Goal: Information Seeking & Learning: Learn about a topic

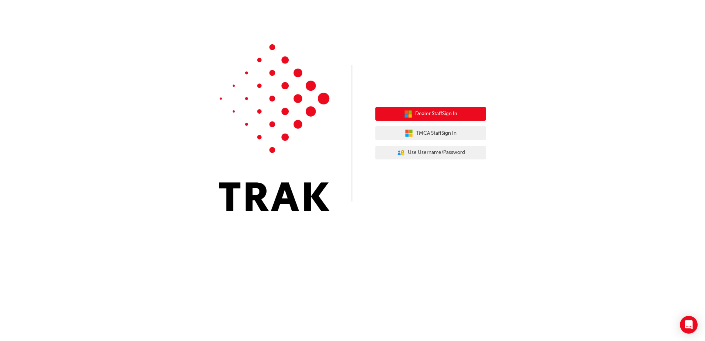
click at [436, 114] on span "Dealer Staff Sign In" at bounding box center [436, 114] width 42 height 8
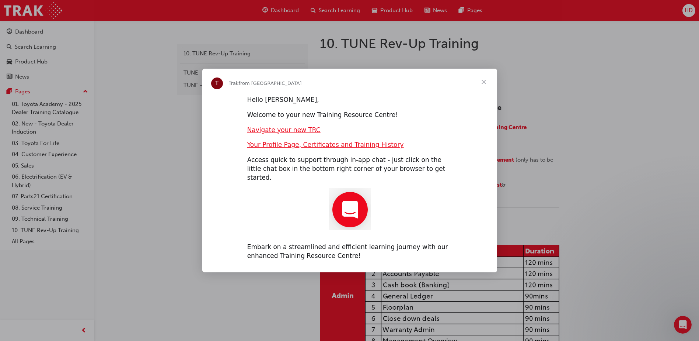
click at [119, 36] on div "Intercom messenger" at bounding box center [349, 170] width 699 height 341
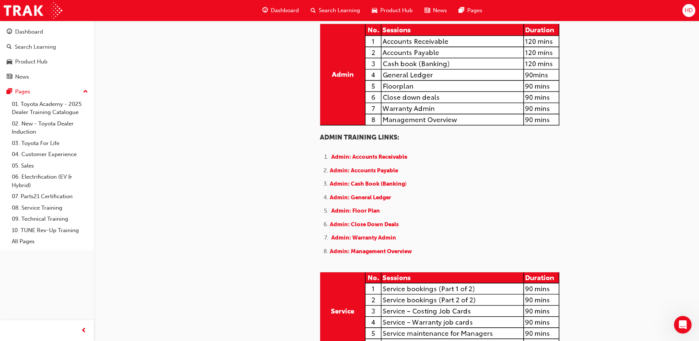
scroll to position [221, 0]
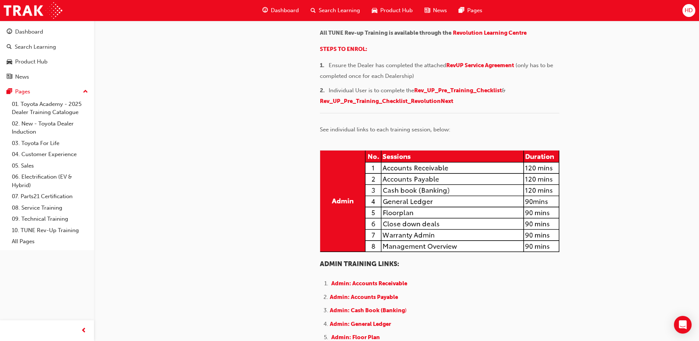
scroll to position [111, 0]
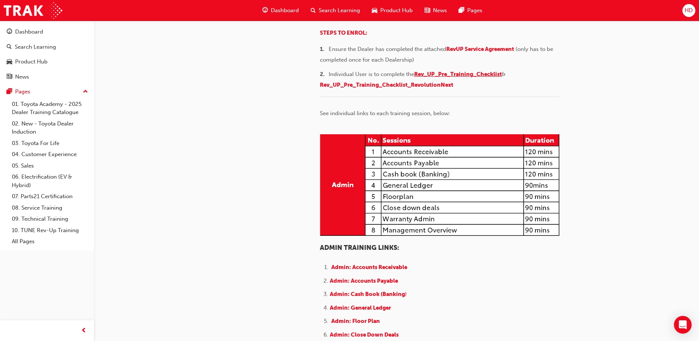
click at [465, 77] on span "Rev_UP_Pre_Training_Checklist" at bounding box center [458, 74] width 88 height 7
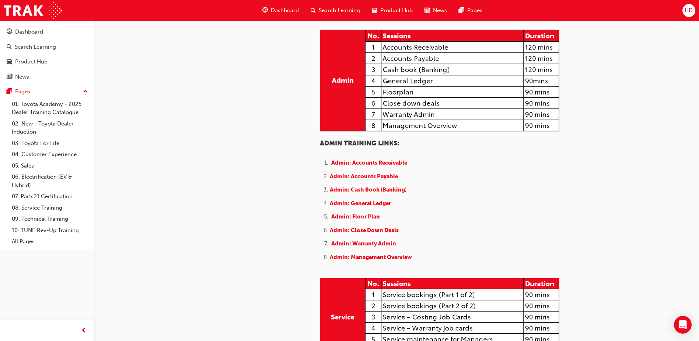
scroll to position [332, 0]
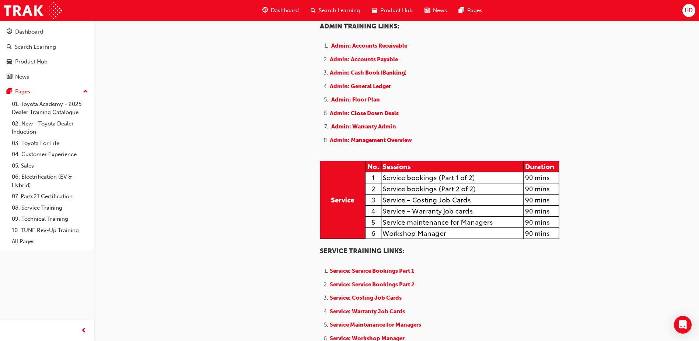
drag, startPoint x: 385, startPoint y: 125, endPoint x: 389, endPoint y: 126, distance: 4.1
click at [385, 49] on span "Admin: Accounts Receivable" at bounding box center [369, 45] width 76 height 7
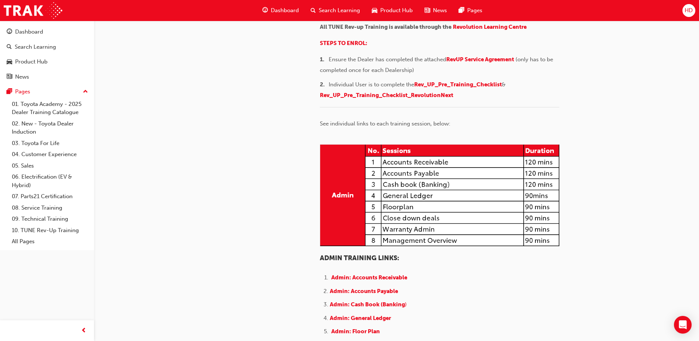
scroll to position [147, 0]
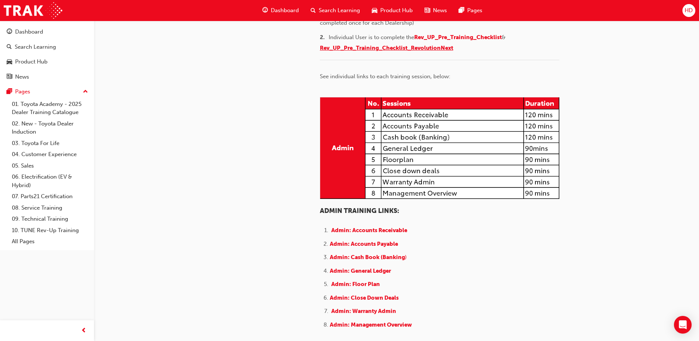
click at [399, 51] on span "Rev_UP_Pre_Training_Checklist_RevolutionNext" at bounding box center [386, 48] width 133 height 7
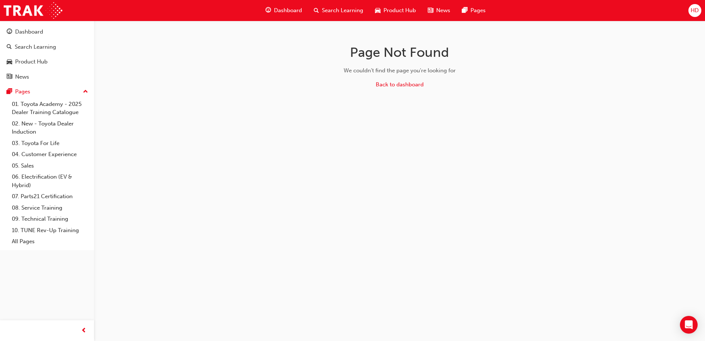
drag, startPoint x: 51, startPoint y: 154, endPoint x: 131, endPoint y: 172, distance: 82.4
click at [51, 154] on link "04. Customer Experience" at bounding box center [50, 154] width 82 height 11
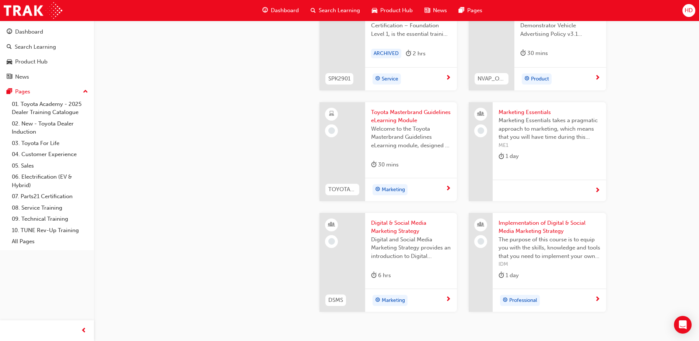
scroll to position [1412, 0]
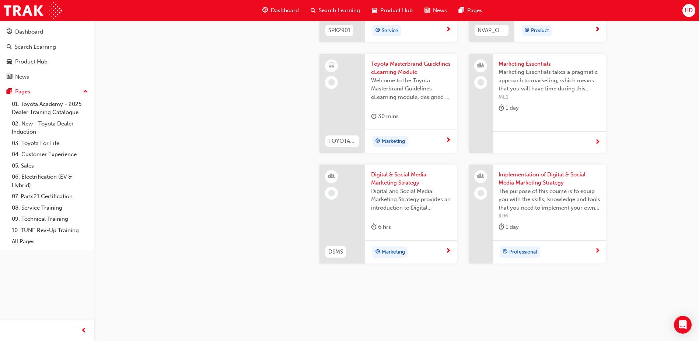
drag, startPoint x: 58, startPoint y: 108, endPoint x: 98, endPoint y: 124, distance: 42.5
click at [58, 108] on link "01. Toyota Academy - 2025 Dealer Training Catalogue" at bounding box center [50, 108] width 82 height 20
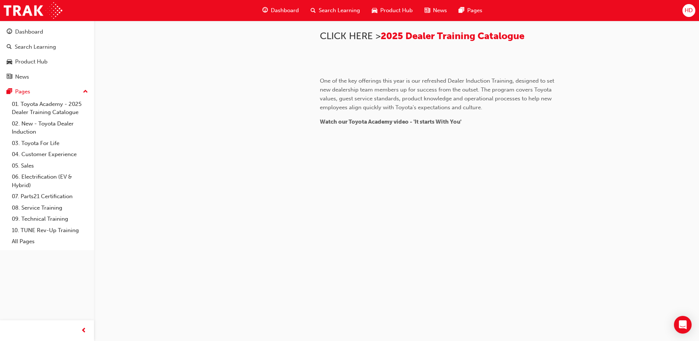
scroll to position [553, 0]
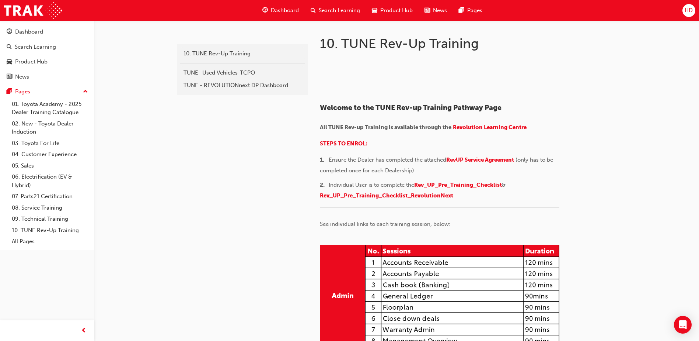
scroll to position [37, 0]
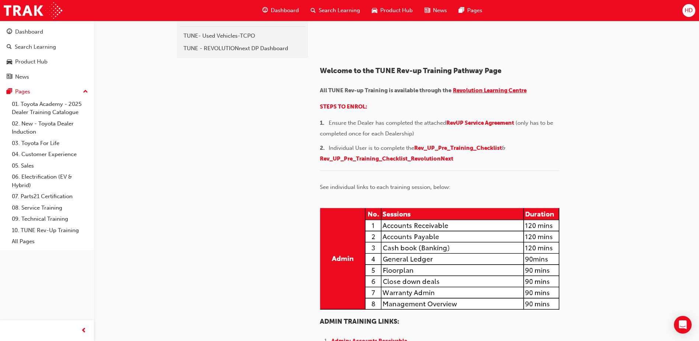
click at [492, 94] on span "Revolution Learning Centre" at bounding box center [490, 90] width 74 height 7
